Goal: Entertainment & Leisure: Consume media (video, audio)

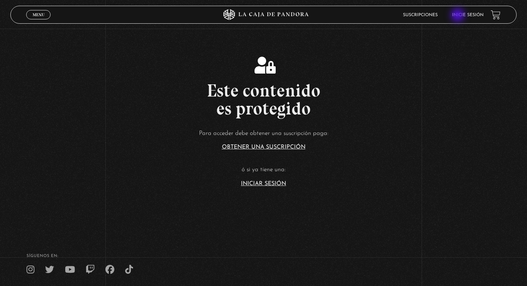
click at [467, 18] on li "Inicie sesión" at bounding box center [468, 14] width 32 height 11
click at [468, 18] on li "Inicie sesión" at bounding box center [468, 14] width 32 height 11
click at [478, 15] on link "Inicie sesión" at bounding box center [468, 15] width 32 height 4
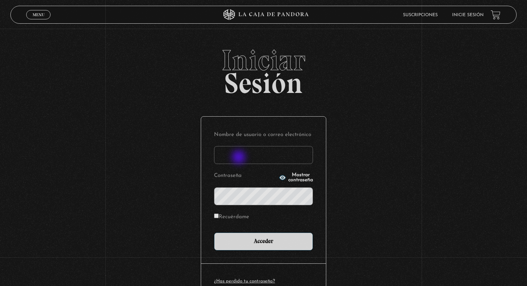
click at [240, 158] on input "Nombre de usuario o correo electrónico" at bounding box center [263, 155] width 99 height 18
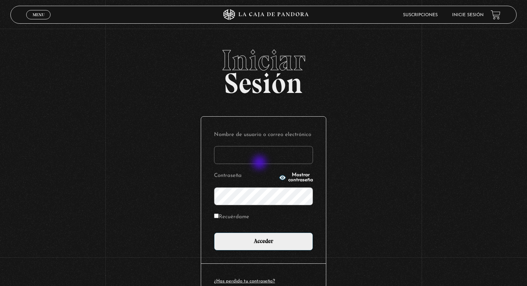
type input "adrianarcecr@outlook.es"
click at [214, 233] on input "Acceder" at bounding box center [263, 242] width 99 height 18
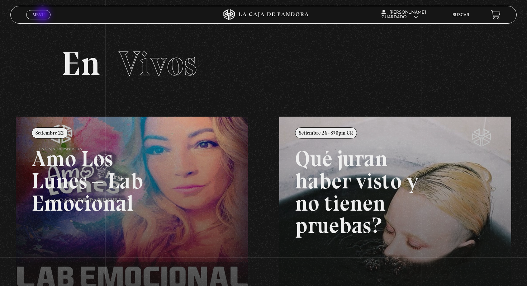
click at [41, 13] on span "Menu" at bounding box center [39, 15] width 12 height 4
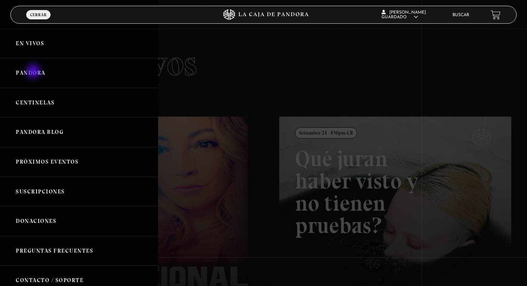
click at [34, 72] on link "Pandora" at bounding box center [79, 73] width 158 height 30
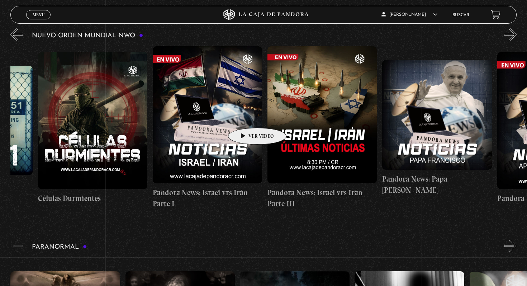
scroll to position [0, 125]
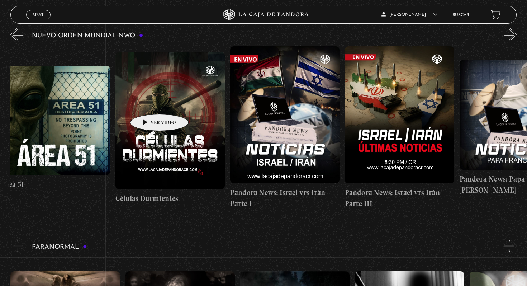
click at [148, 103] on figure at bounding box center [170, 120] width 109 height 137
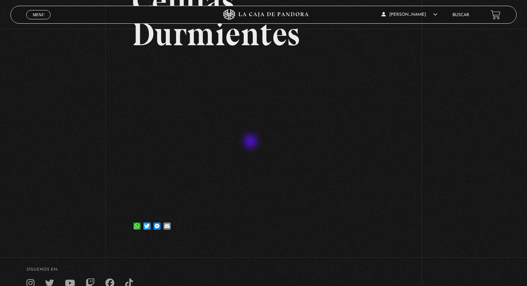
scroll to position [113, 0]
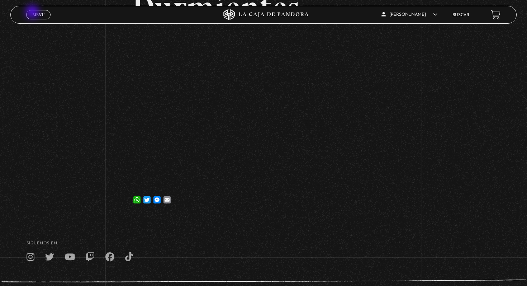
click at [36, 13] on span "Menu" at bounding box center [39, 15] width 12 height 4
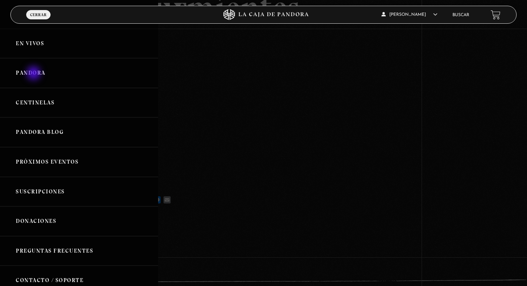
click at [35, 74] on link "Pandora" at bounding box center [79, 73] width 158 height 30
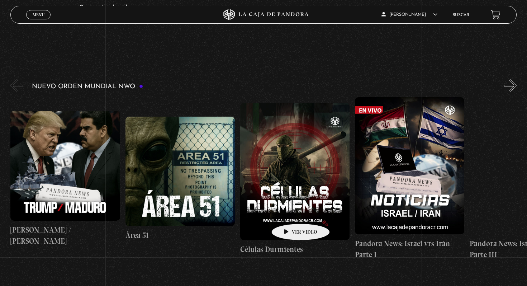
scroll to position [94, 0]
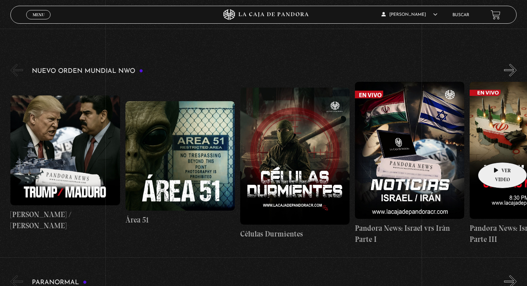
click at [496, 152] on figure at bounding box center [524, 150] width 109 height 137
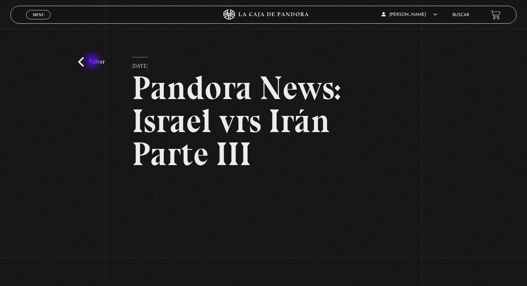
click at [94, 62] on link "Volver" at bounding box center [91, 62] width 27 height 10
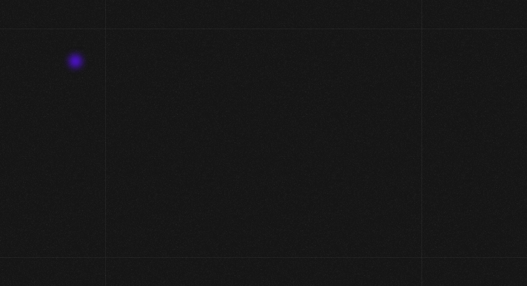
scroll to position [94, 0]
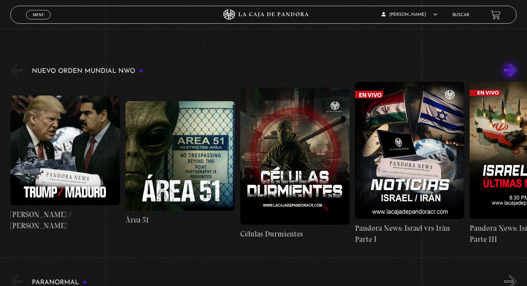
click at [511, 71] on button "»" at bounding box center [510, 70] width 13 height 13
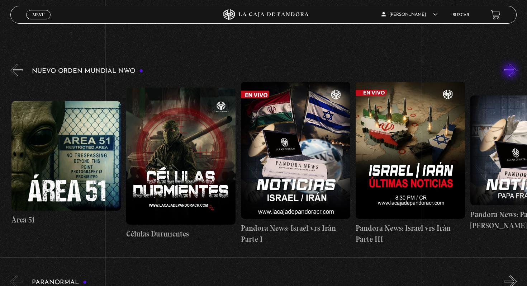
click at [511, 71] on button "»" at bounding box center [510, 70] width 13 height 13
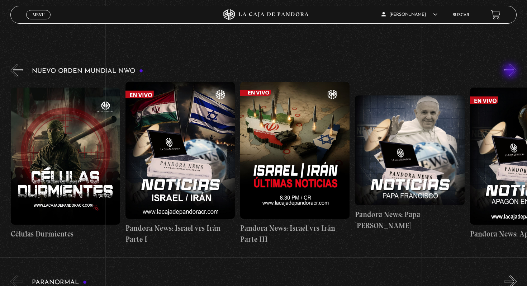
click at [511, 71] on button "»" at bounding box center [510, 70] width 13 height 13
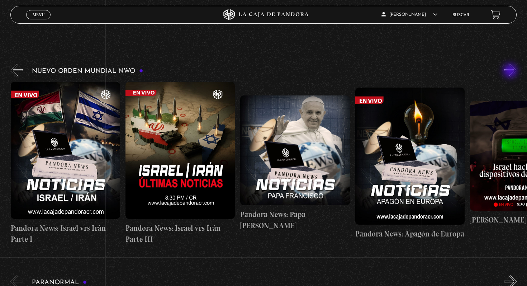
click at [511, 71] on button "»" at bounding box center [510, 70] width 13 height 13
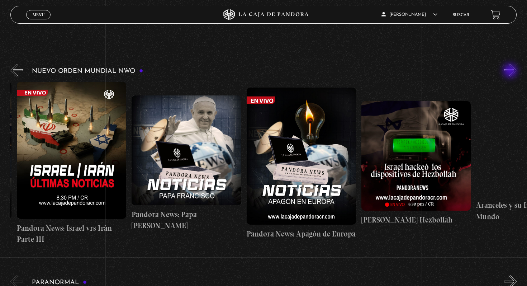
click at [511, 71] on button "»" at bounding box center [510, 70] width 13 height 13
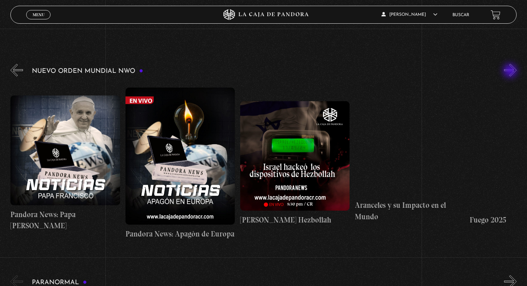
click at [511, 71] on button "»" at bounding box center [510, 70] width 13 height 13
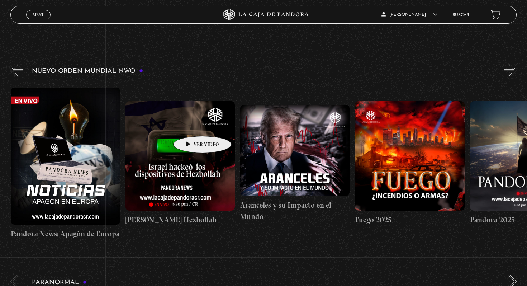
scroll to position [0, 689]
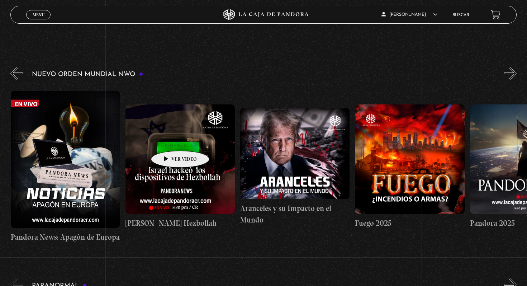
click at [169, 140] on figure at bounding box center [180, 158] width 109 height 109
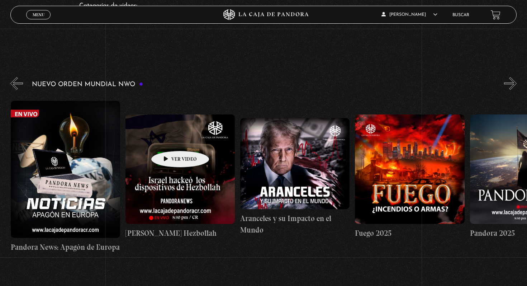
scroll to position [83, 0]
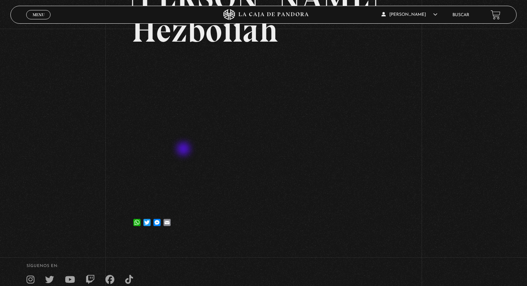
scroll to position [114, 0]
